Goal: Use online tool/utility: Use online tool/utility

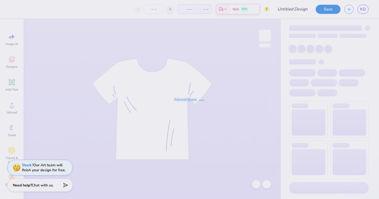
type input "MOc"
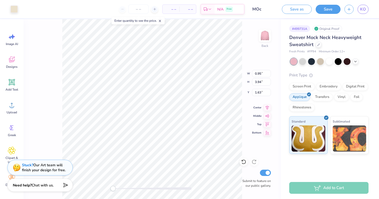
type input "2.50"
type input "4.00"
type input "1.10"
click at [326, 8] on button "Save" at bounding box center [327, 8] width 25 height 9
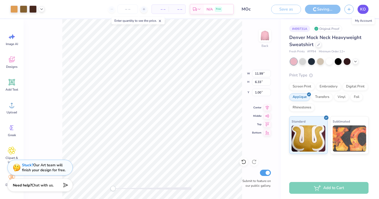
click at [362, 10] on span "KO" at bounding box center [363, 9] width 6 height 6
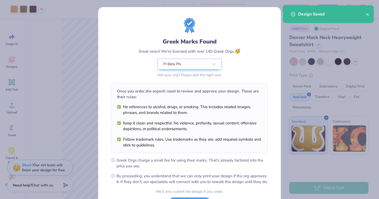
click at [61, 23] on div "Greek Marks Found Great news! We're licensed with over 140 Greek Orgs. 🥳 Pi Bet…" at bounding box center [189, 99] width 379 height 199
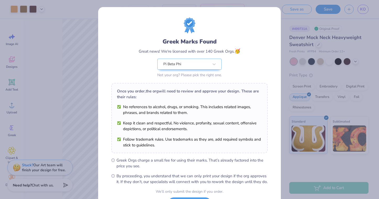
scroll to position [46, 0]
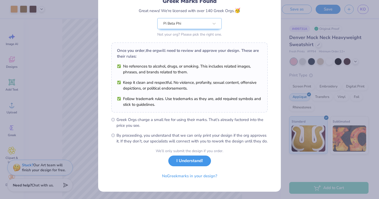
click at [192, 160] on button "I Understand!" at bounding box center [189, 160] width 43 height 11
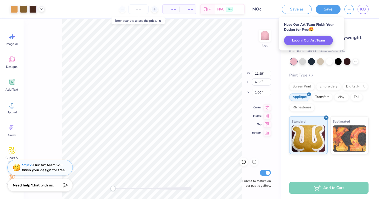
scroll to position [0, 0]
click at [359, 10] on link "KO" at bounding box center [362, 9] width 11 height 9
